Goal: Transaction & Acquisition: Purchase product/service

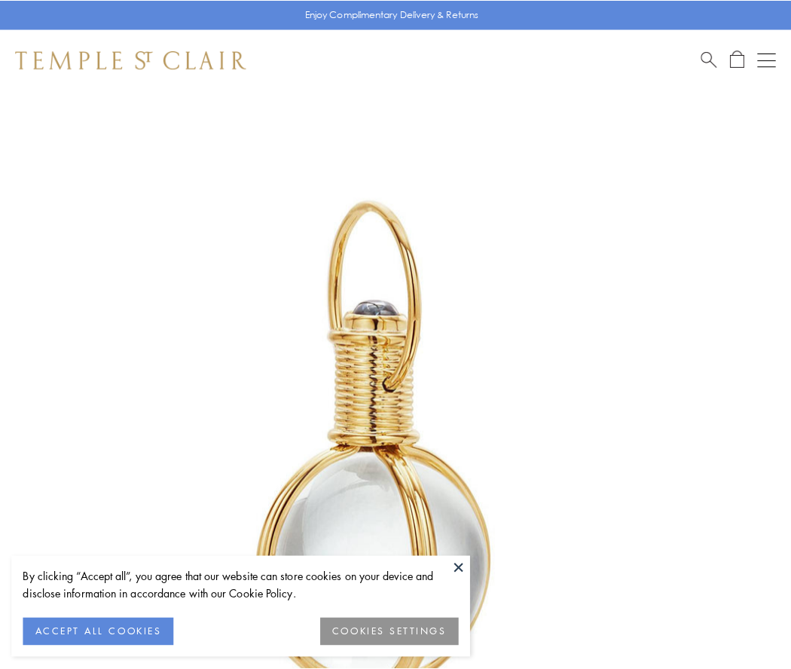
scroll to position [393, 0]
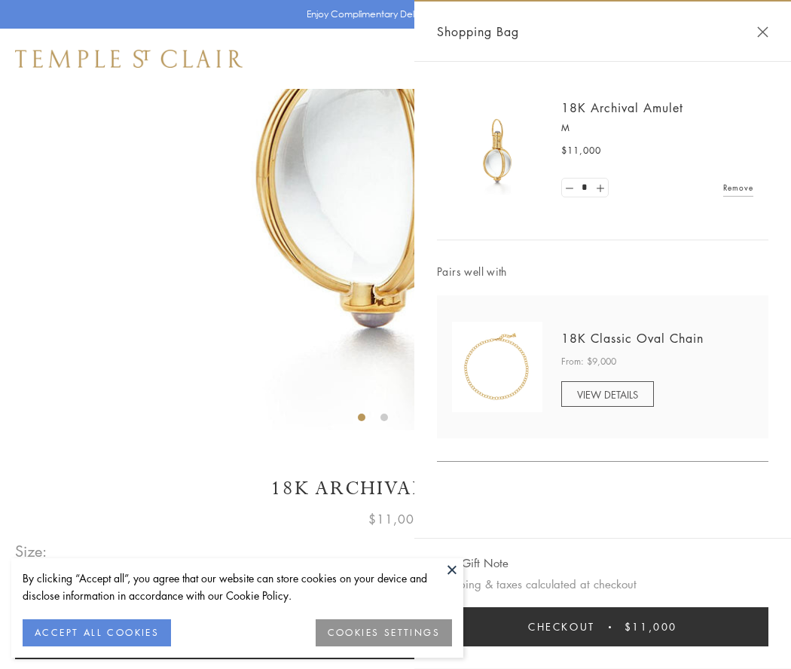
click at [603, 627] on button "Checkout $11,000" at bounding box center [603, 627] width 332 height 39
